Goal: Register for event/course

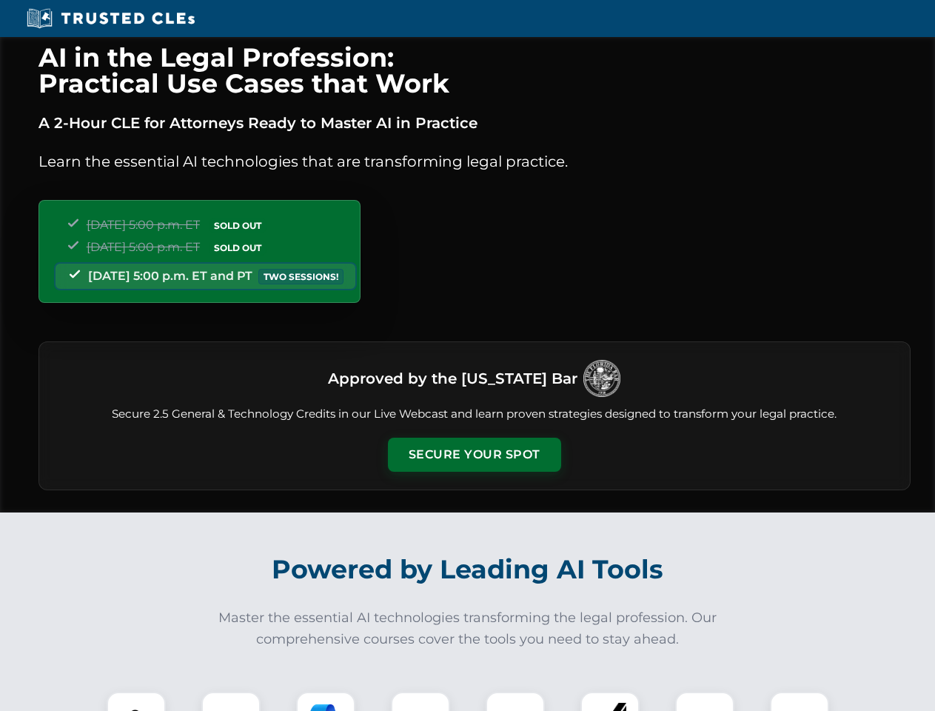
click at [474, 455] on button "Secure Your Spot" at bounding box center [474, 455] width 173 height 34
click at [136, 701] on img at bounding box center [136, 721] width 43 height 43
click at [231, 701] on div at bounding box center [230, 721] width 59 height 59
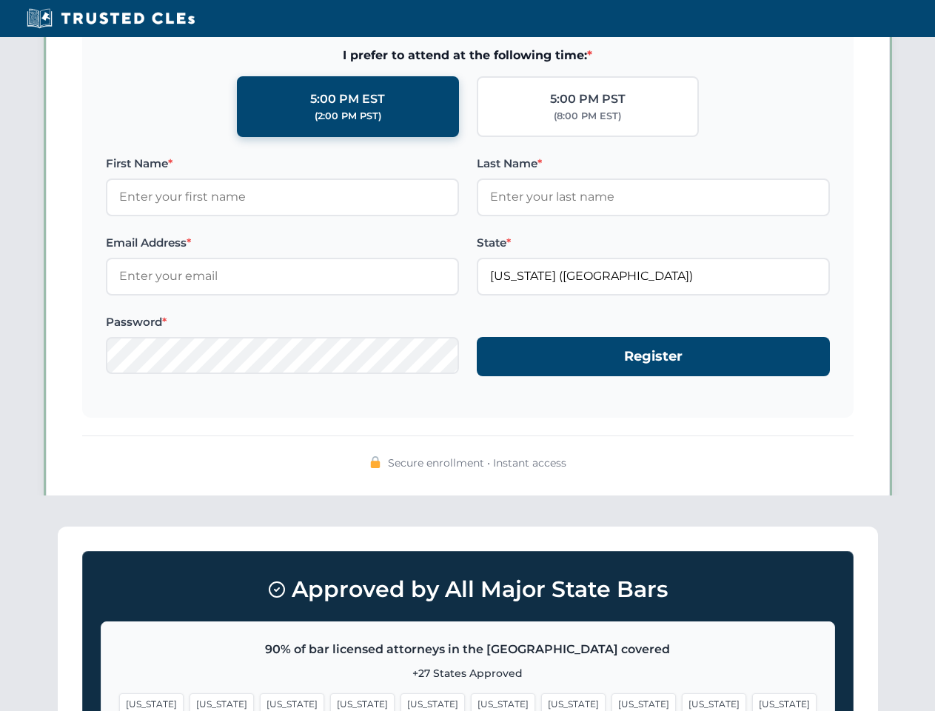
click at [682, 701] on span "[US_STATE]" at bounding box center [714, 703] width 64 height 21
